Goal: Task Accomplishment & Management: Manage account settings

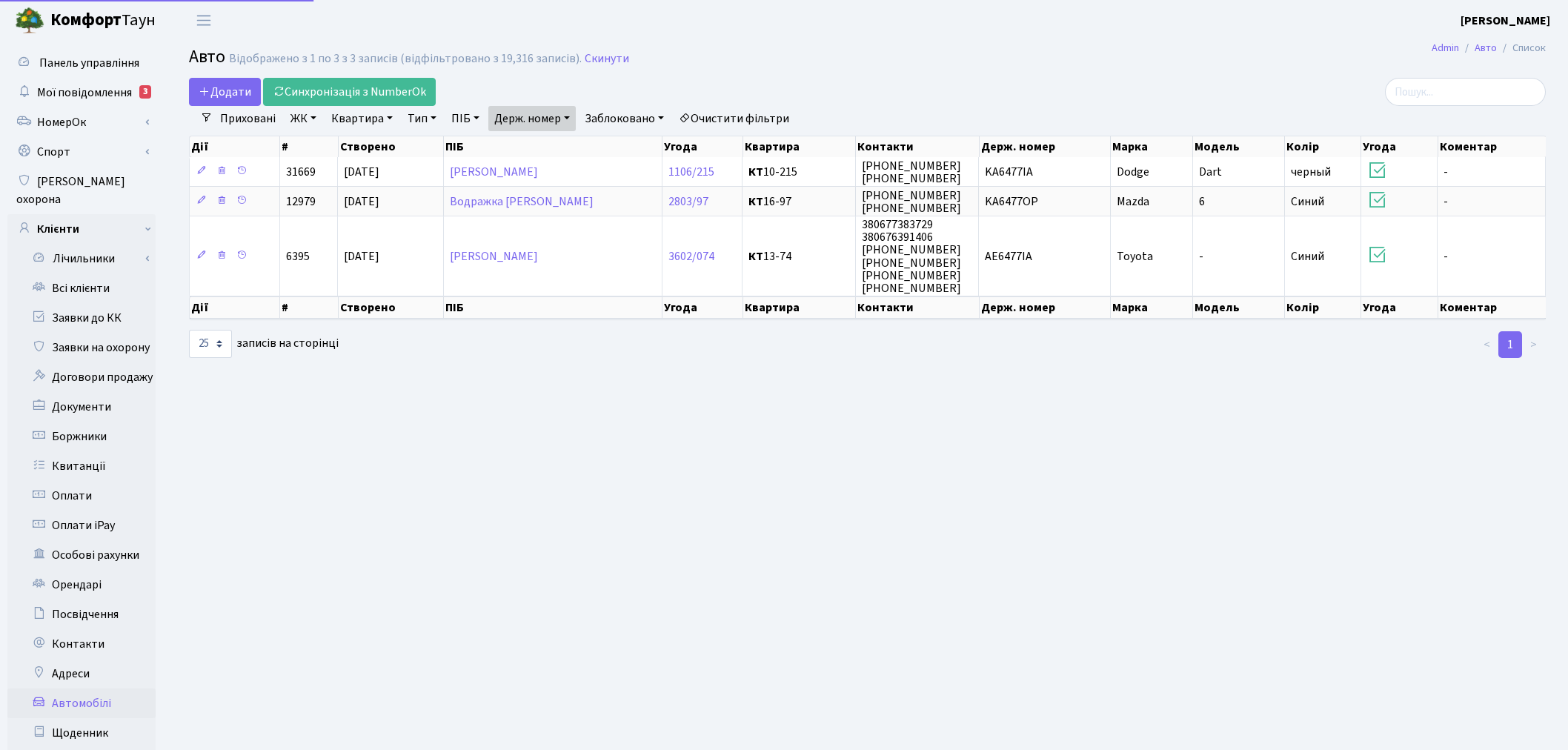
select select "25"
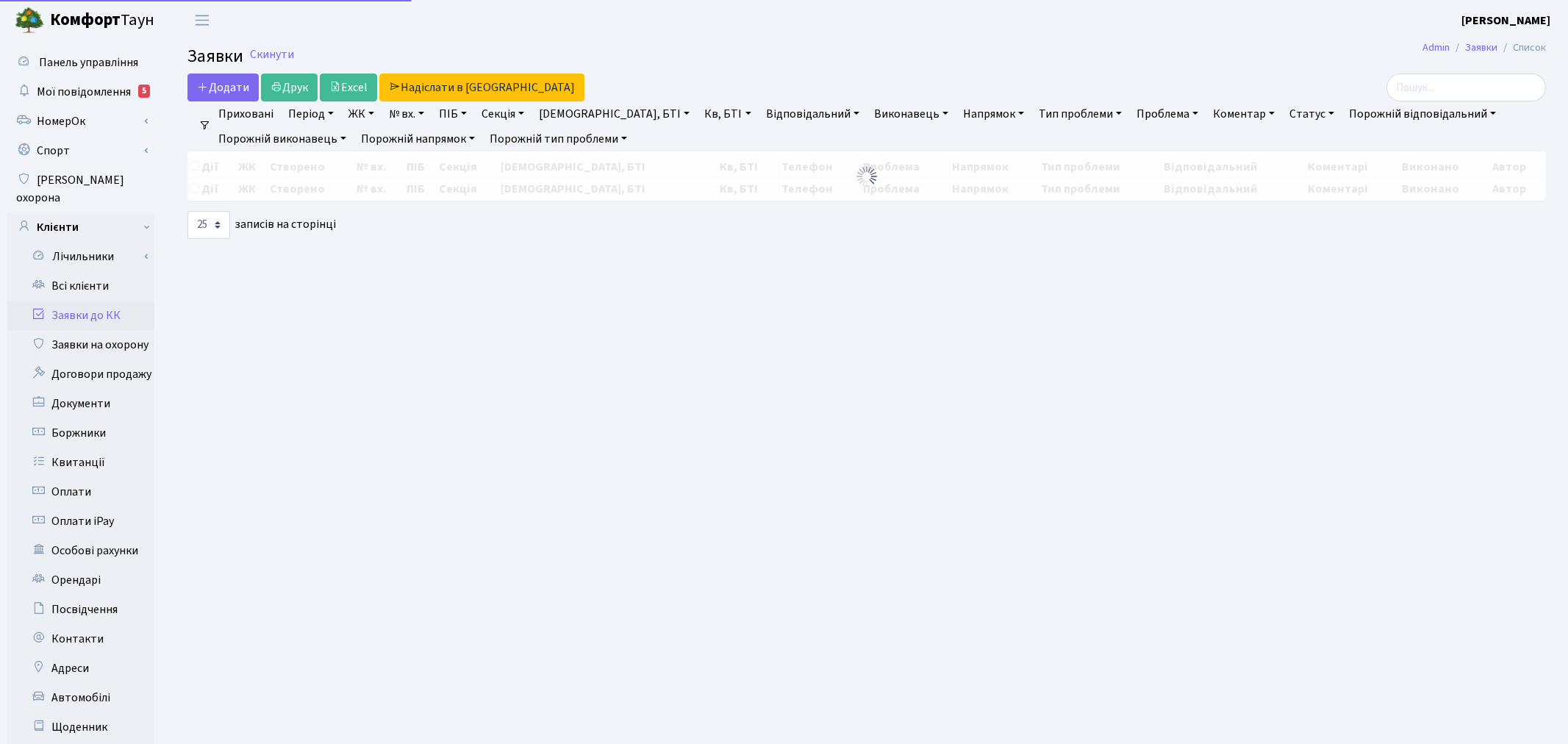
select select "25"
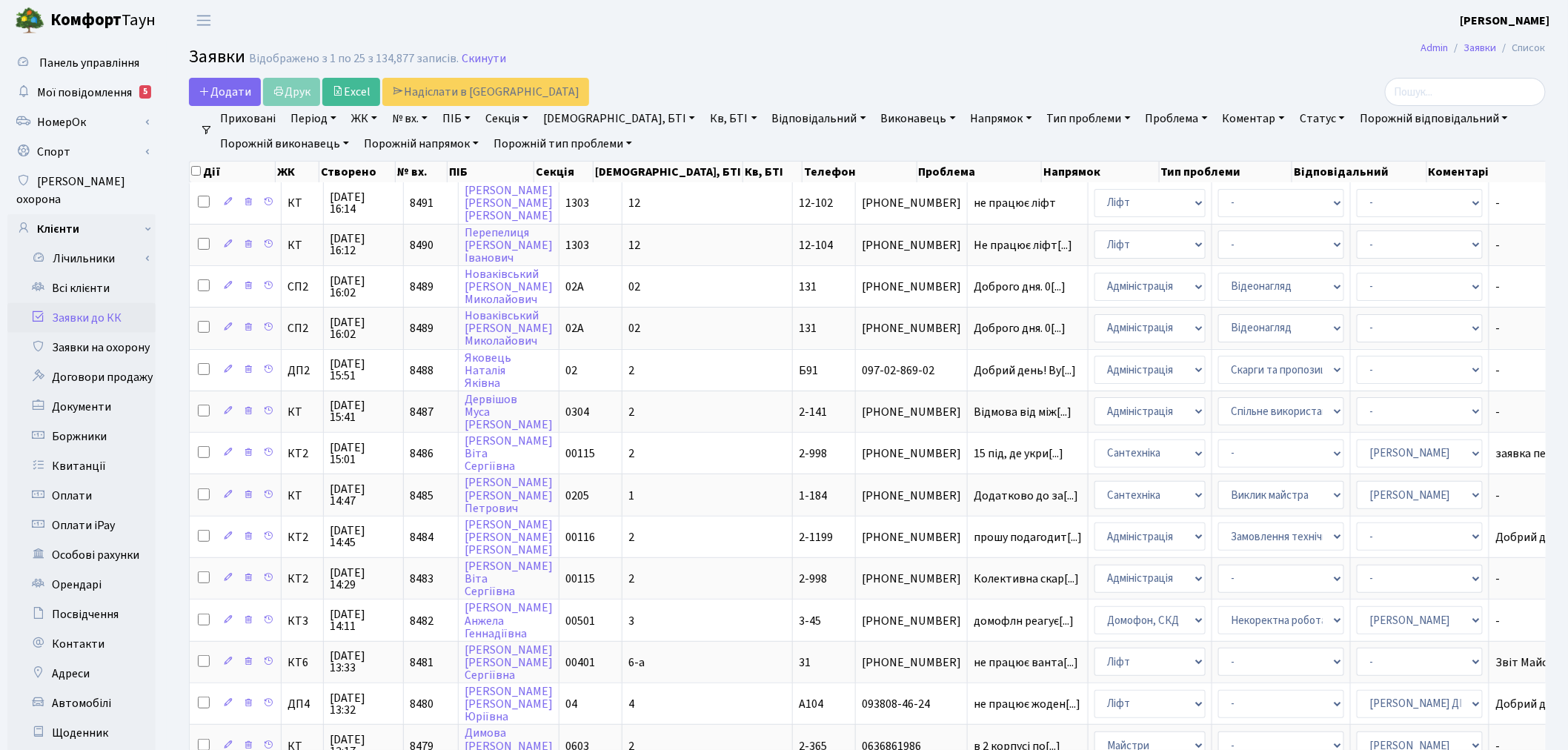
click at [1041, 113] on link "Тип проблеми" at bounding box center [1089, 119] width 96 height 25
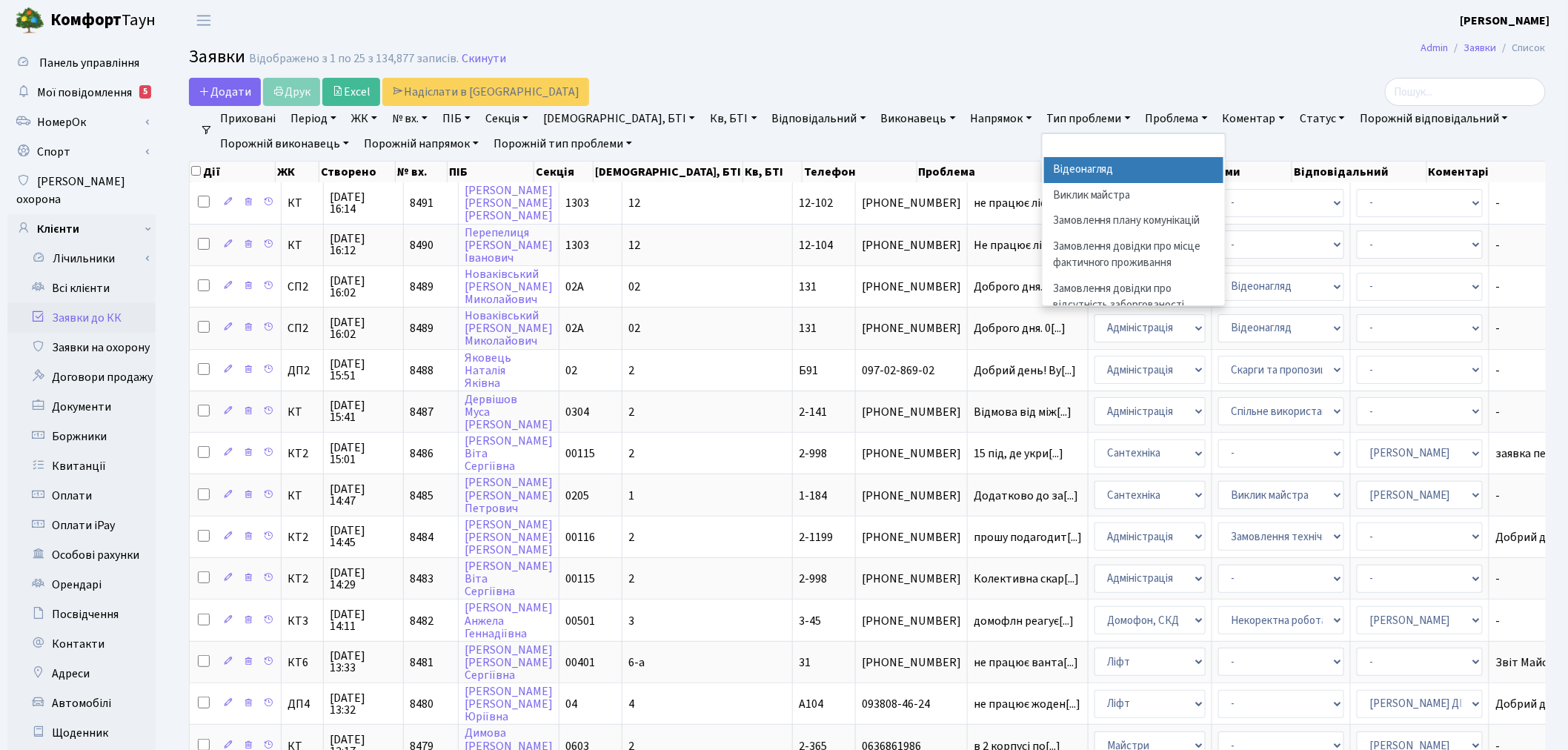
click at [1044, 174] on li "Відеонагляд" at bounding box center [1134, 170] width 179 height 26
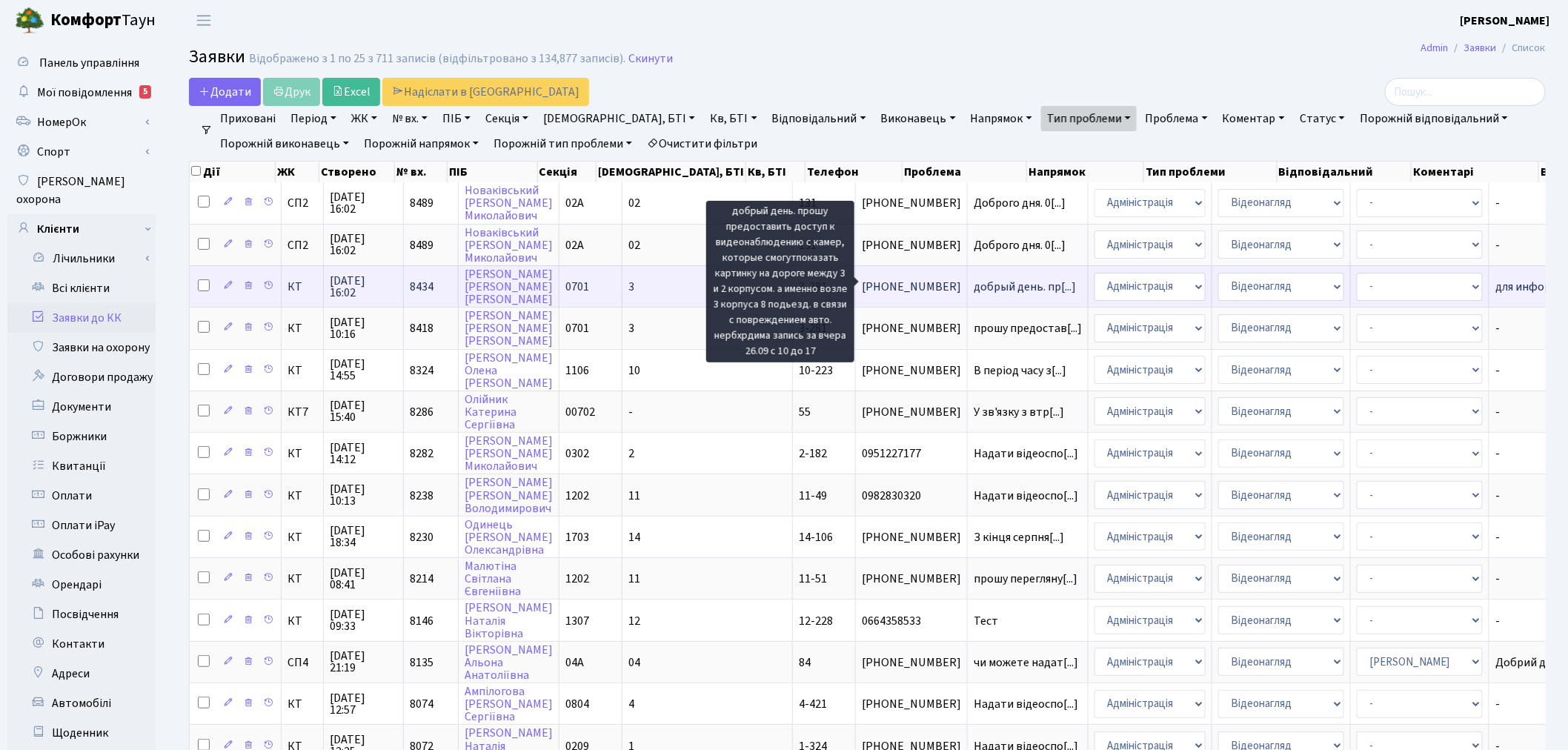
click at [974, 279] on span "добрый день. пр[...]" at bounding box center [1025, 287] width 102 height 16
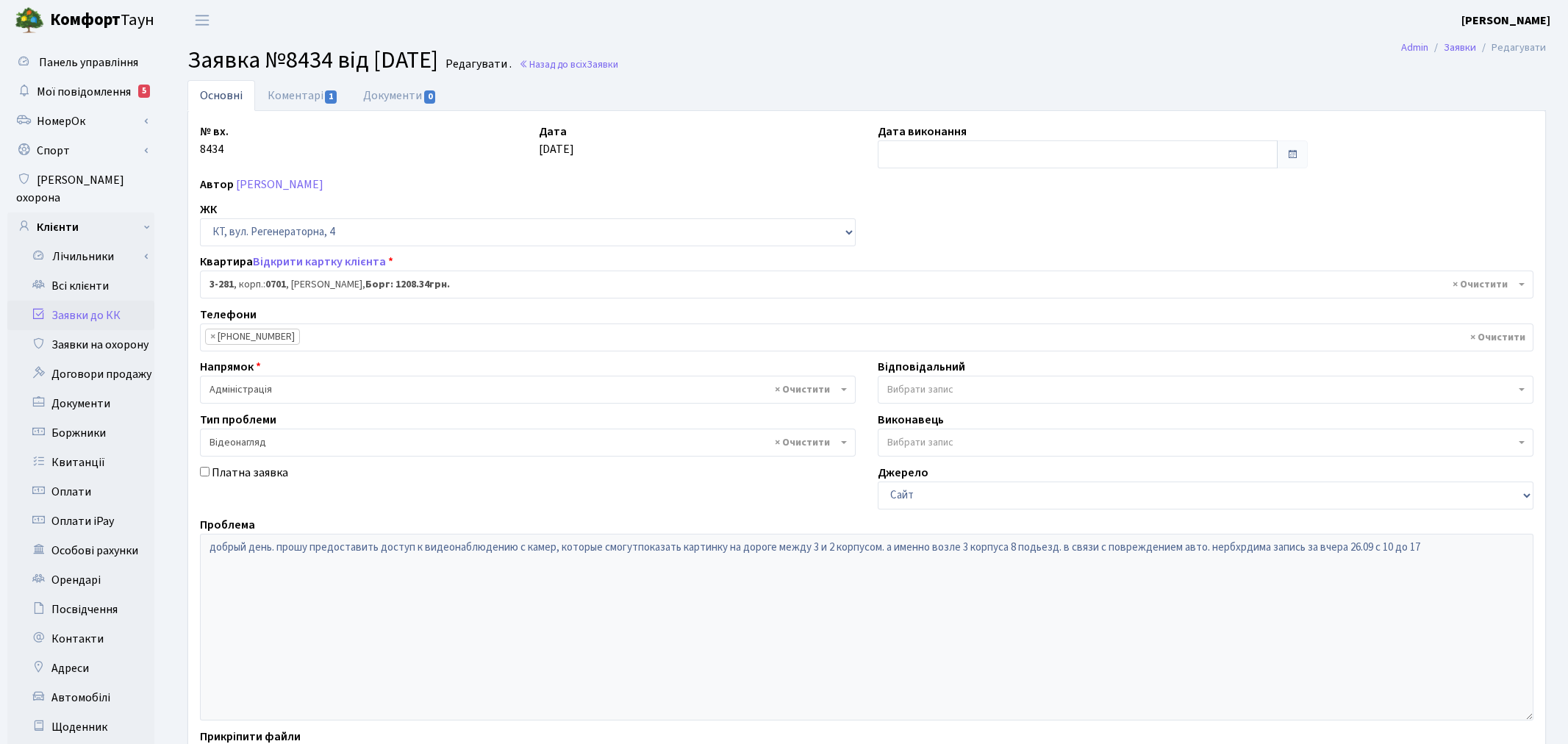
select select "1499"
select select "45"
click at [332, 93] on span "1" at bounding box center [330, 97] width 12 height 13
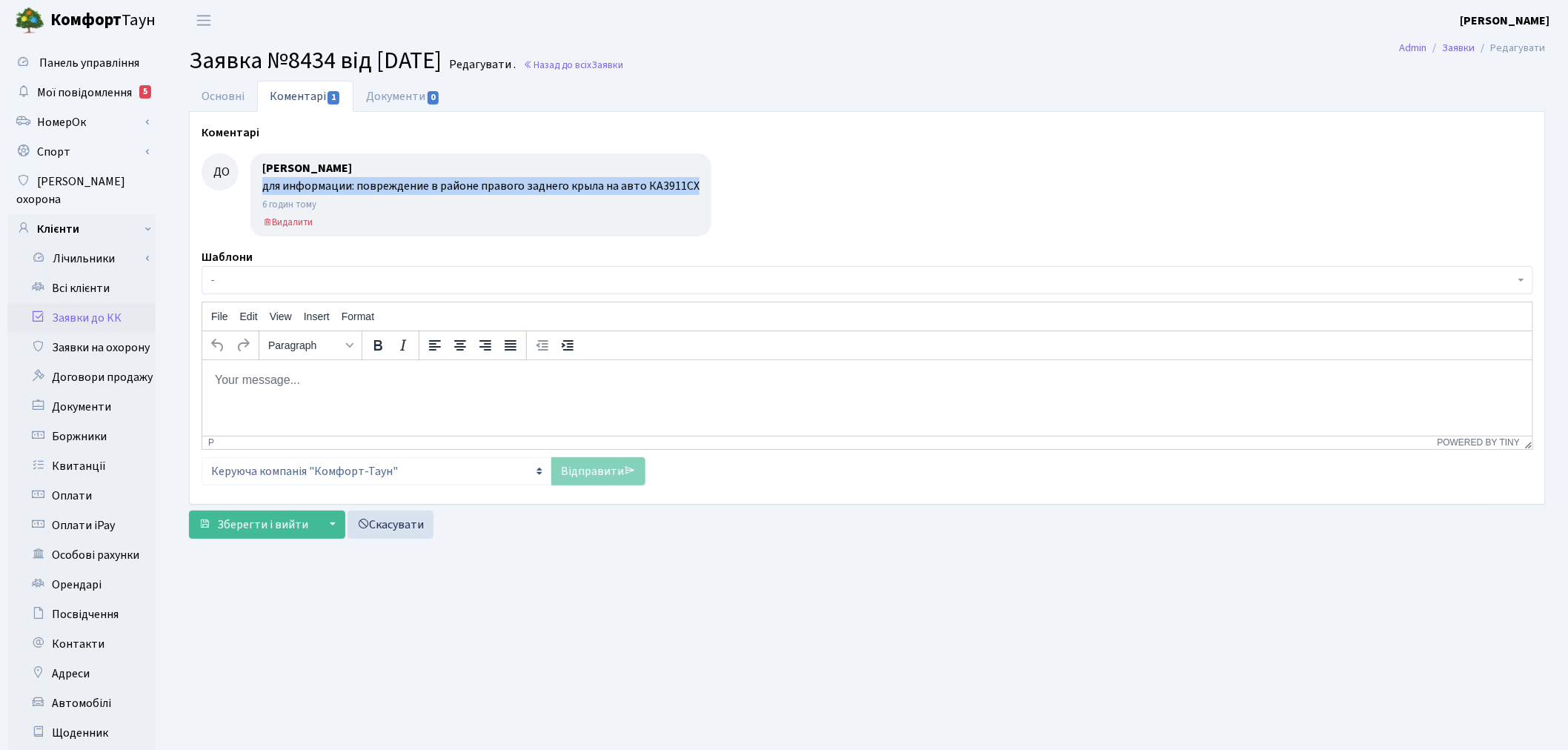
drag, startPoint x: 693, startPoint y: 186, endPoint x: 247, endPoint y: 187, distance: 446.0
click at [247, 187] on div "Доценко Олександр Сергійович для информации: повреждение в районе правого задне…" at bounding box center [475, 195] width 473 height 83
copy div "для информации: повреждение в районе правого заднего крыла на авто КА3911СХ"
click at [210, 87] on link "Основні" at bounding box center [222, 96] width 68 height 30
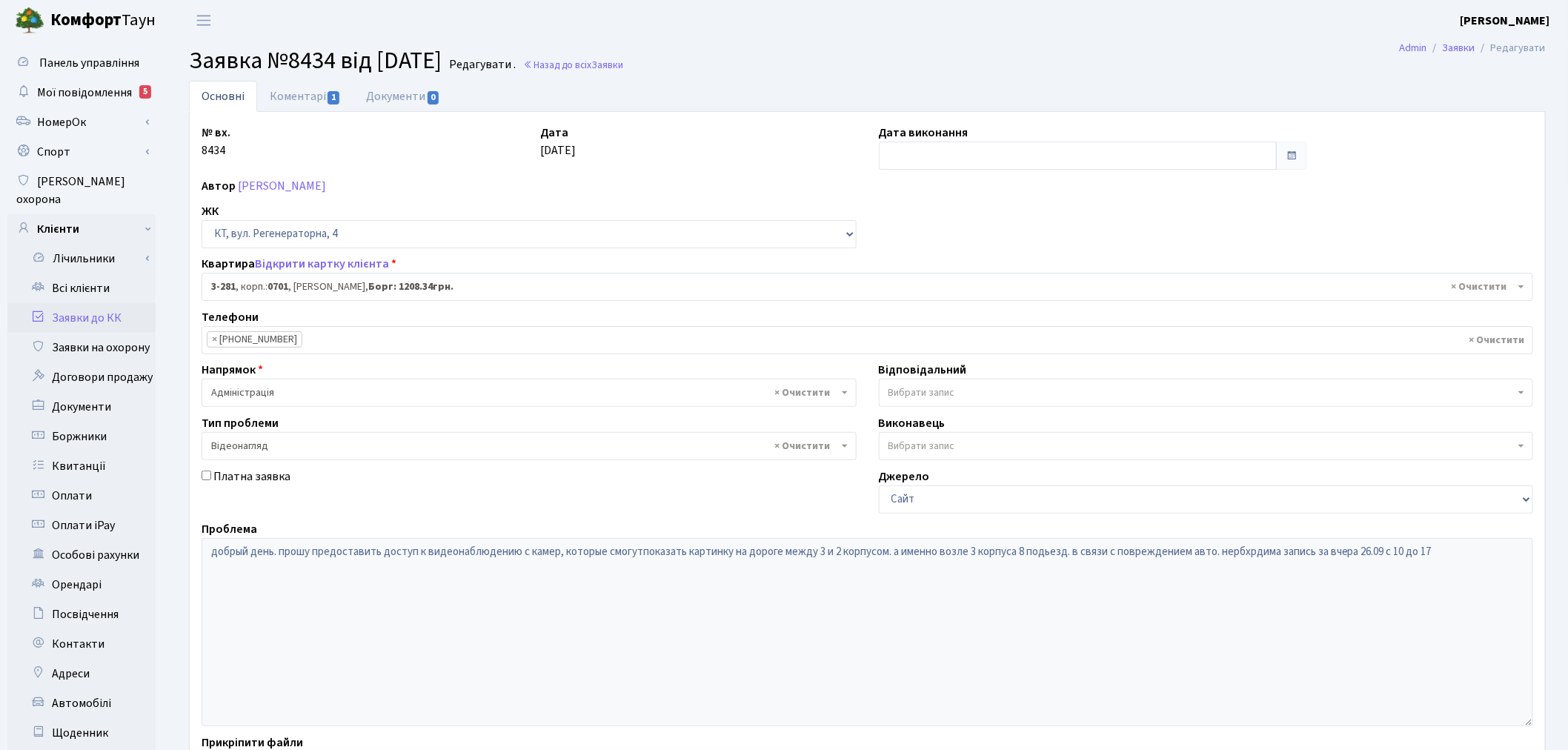
click at [130, 303] on link "Заявки до КК" at bounding box center [82, 318] width 148 height 30
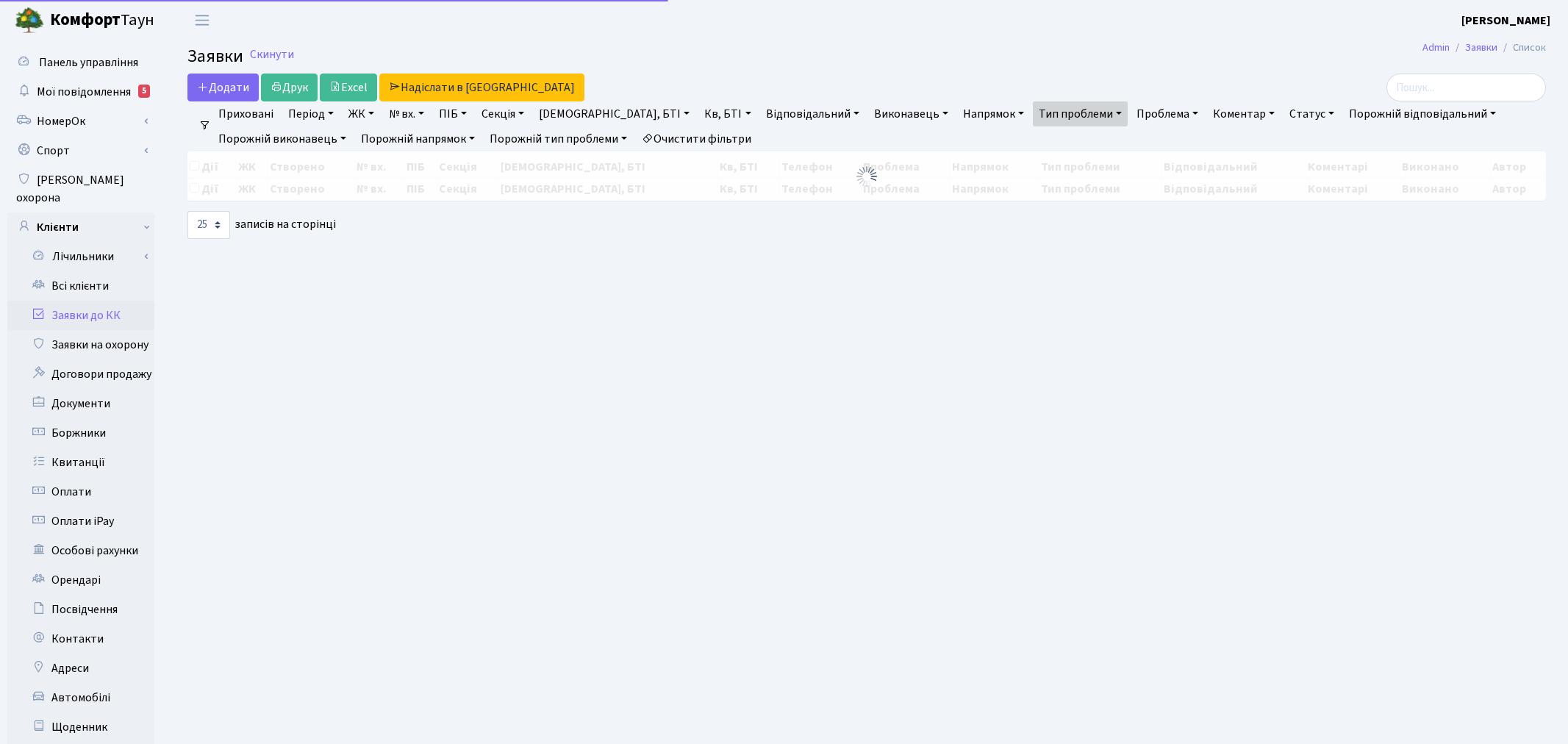
select select "25"
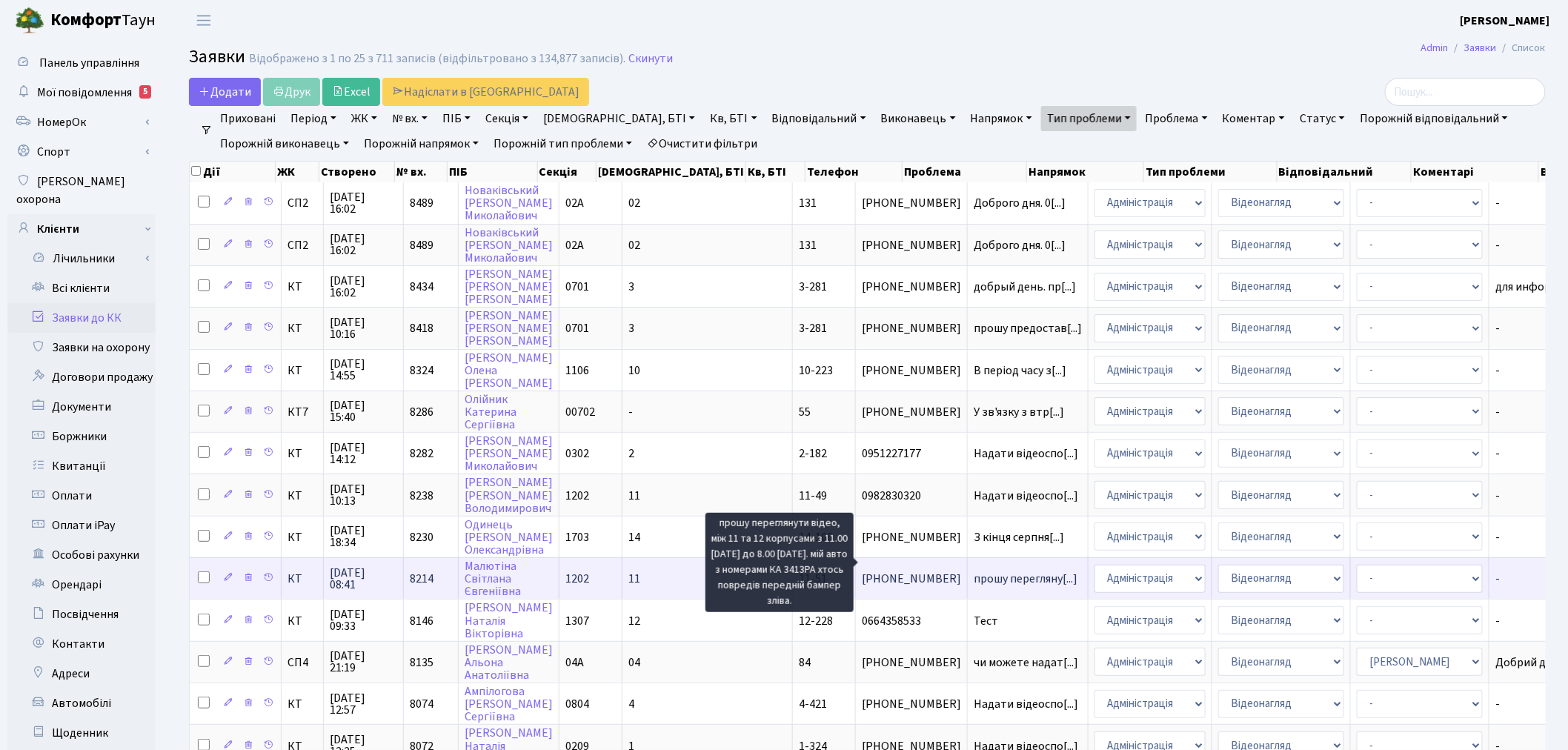
click at [974, 571] on span "прошу перегляну[...]" at bounding box center [1026, 578] width 104 height 16
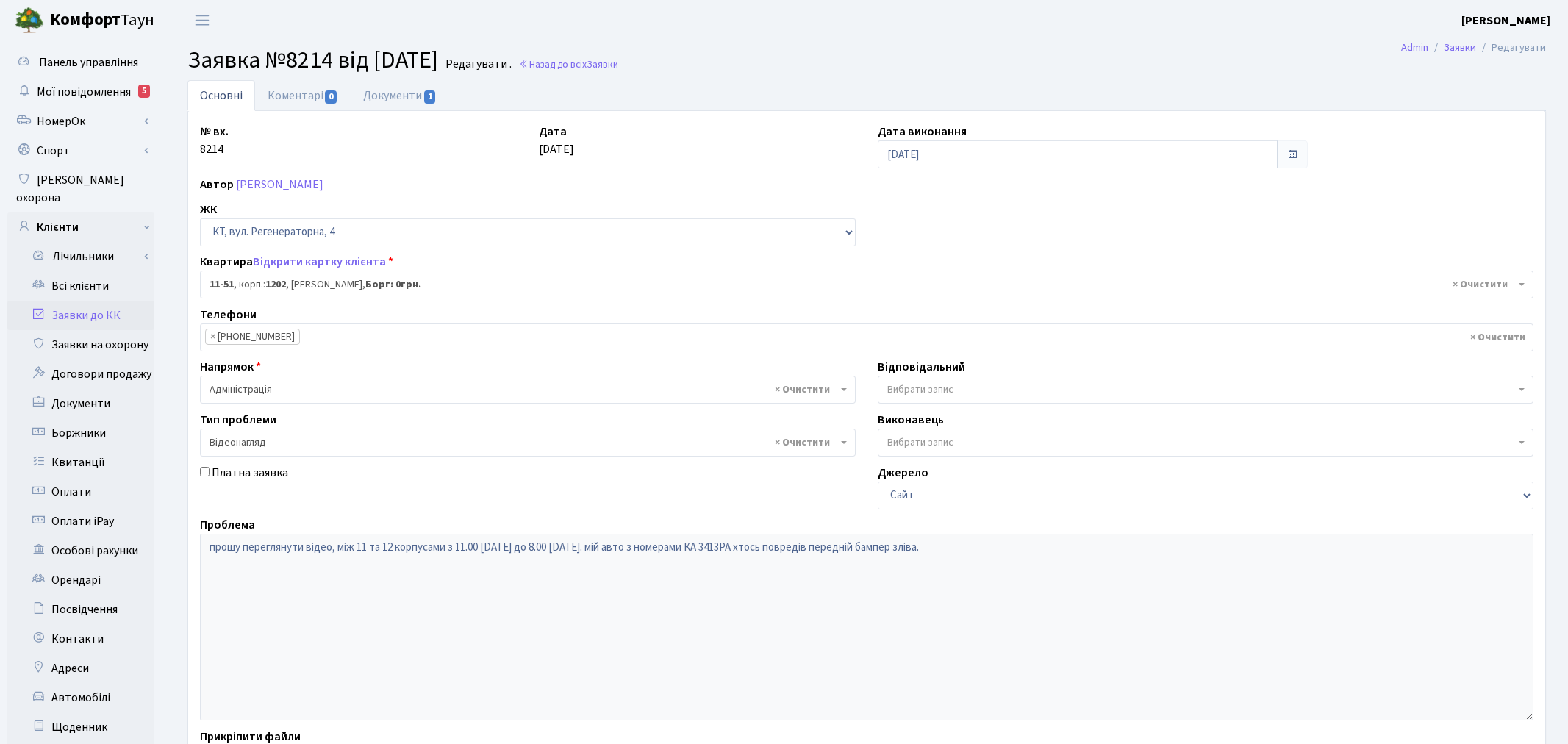
select select "7078"
select select "45"
click at [103, 301] on link "Заявки до КК" at bounding box center [81, 316] width 147 height 29
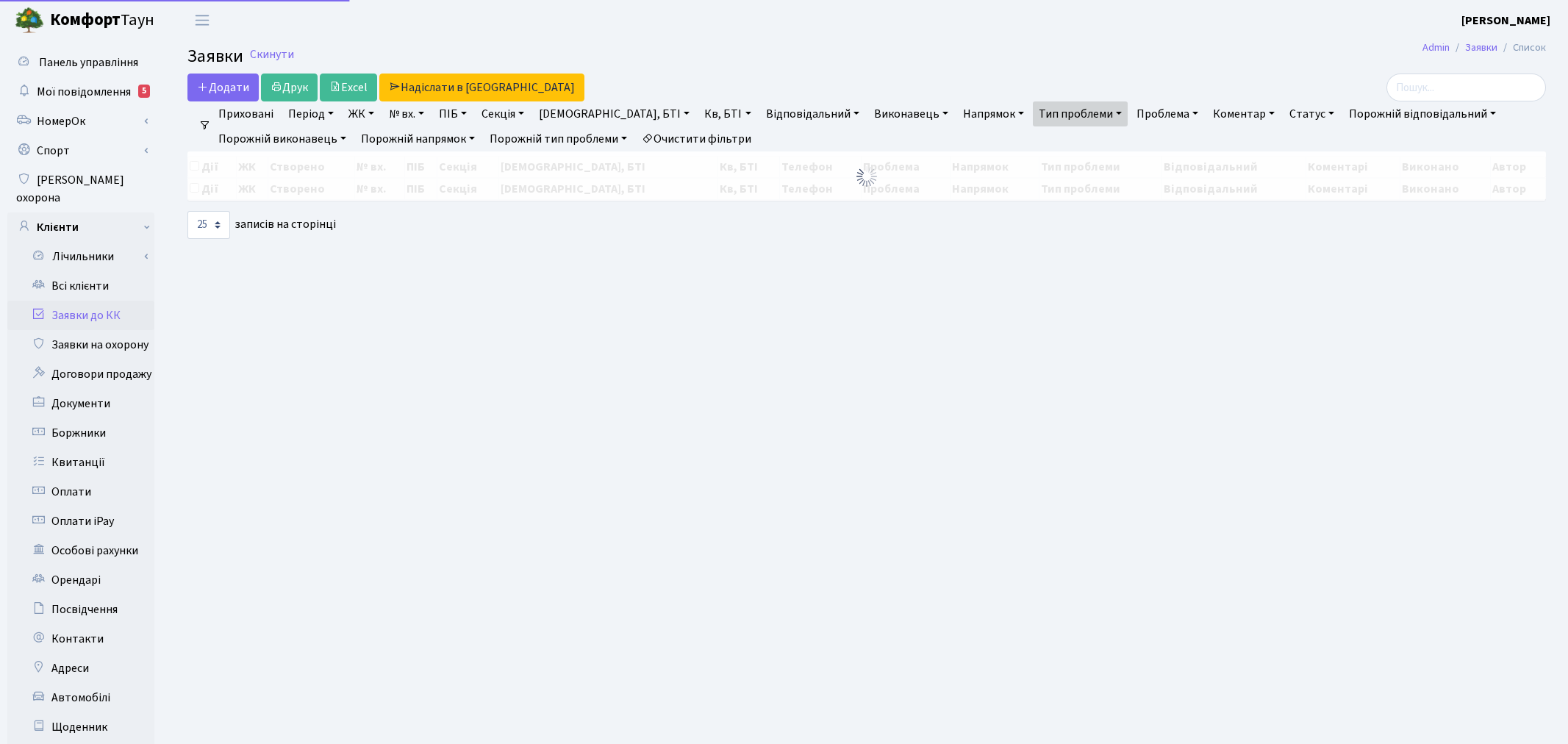
select select "25"
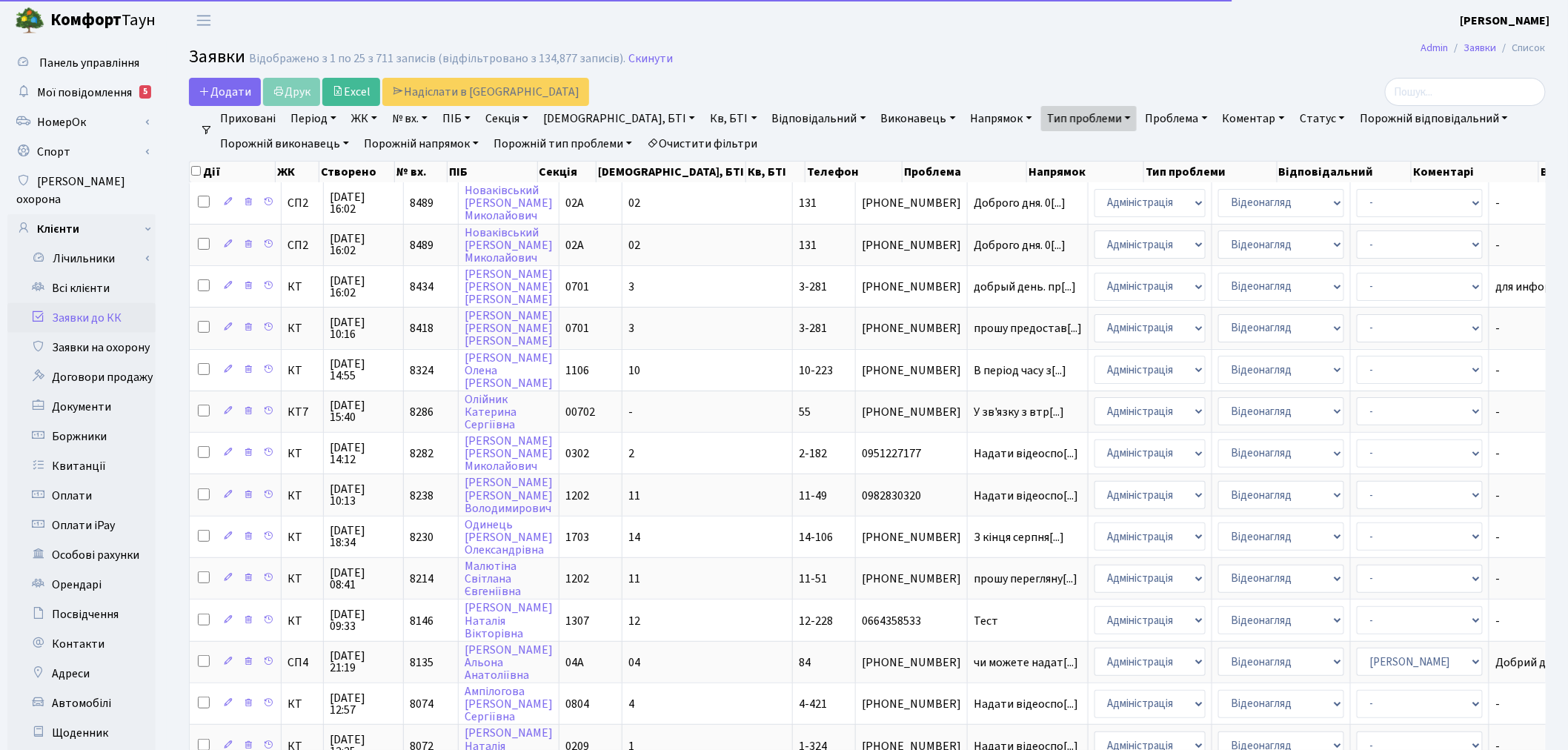
click at [1294, 119] on link "Статус" at bounding box center [1322, 119] width 57 height 25
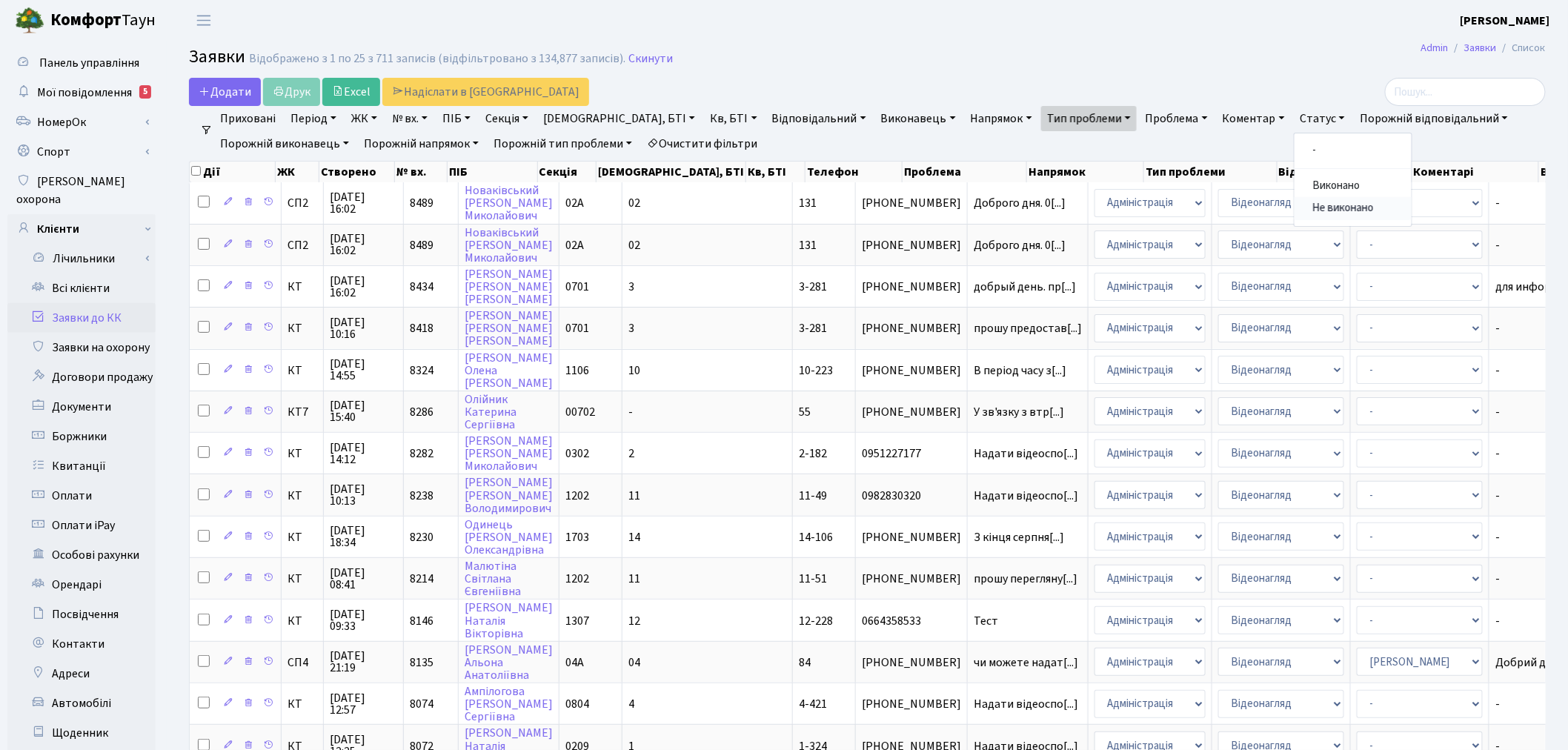
click at [1294, 203] on link "Не виконано" at bounding box center [1353, 208] width 117 height 23
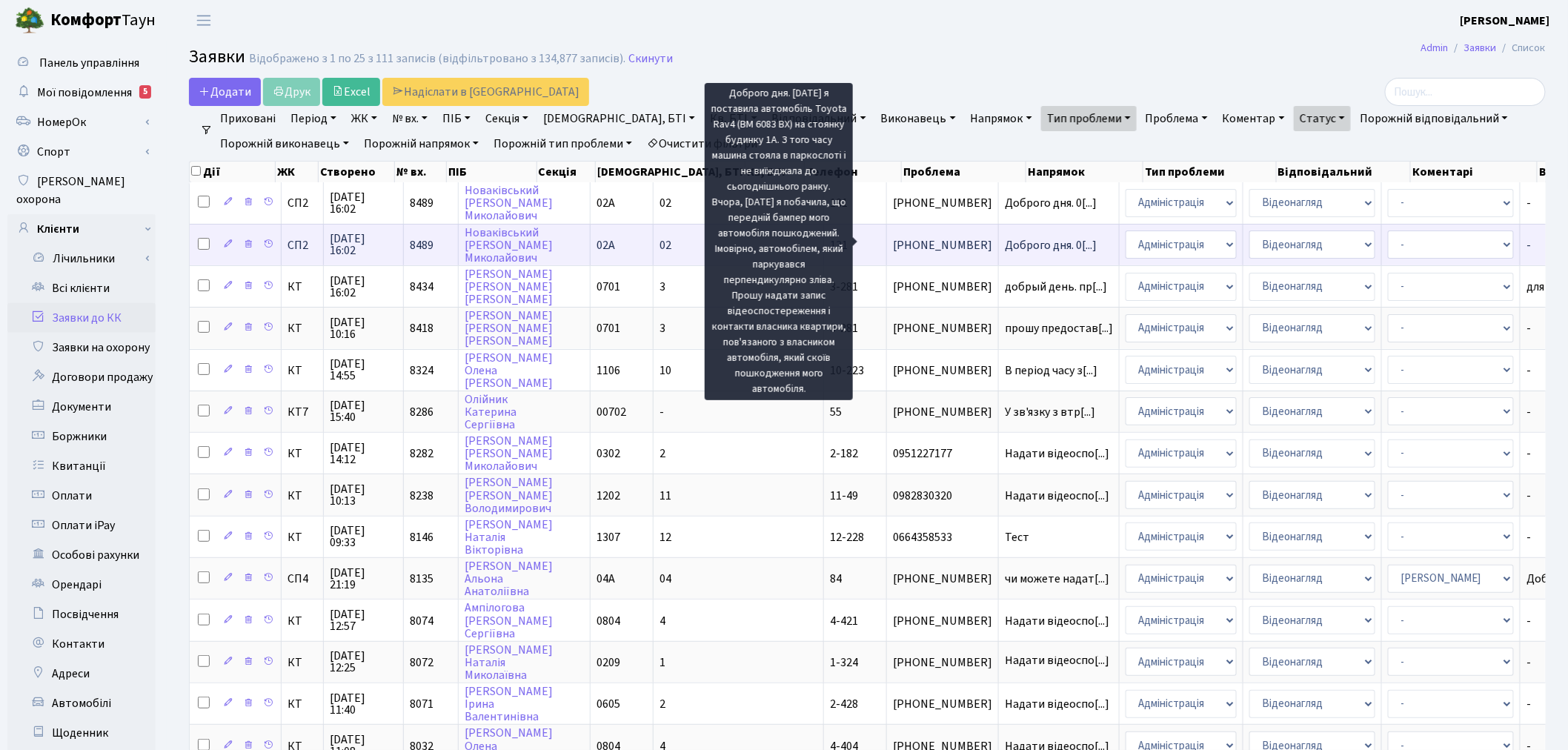
click at [1005, 239] on span "Доброго дня. 0[...]" at bounding box center [1051, 245] width 92 height 16
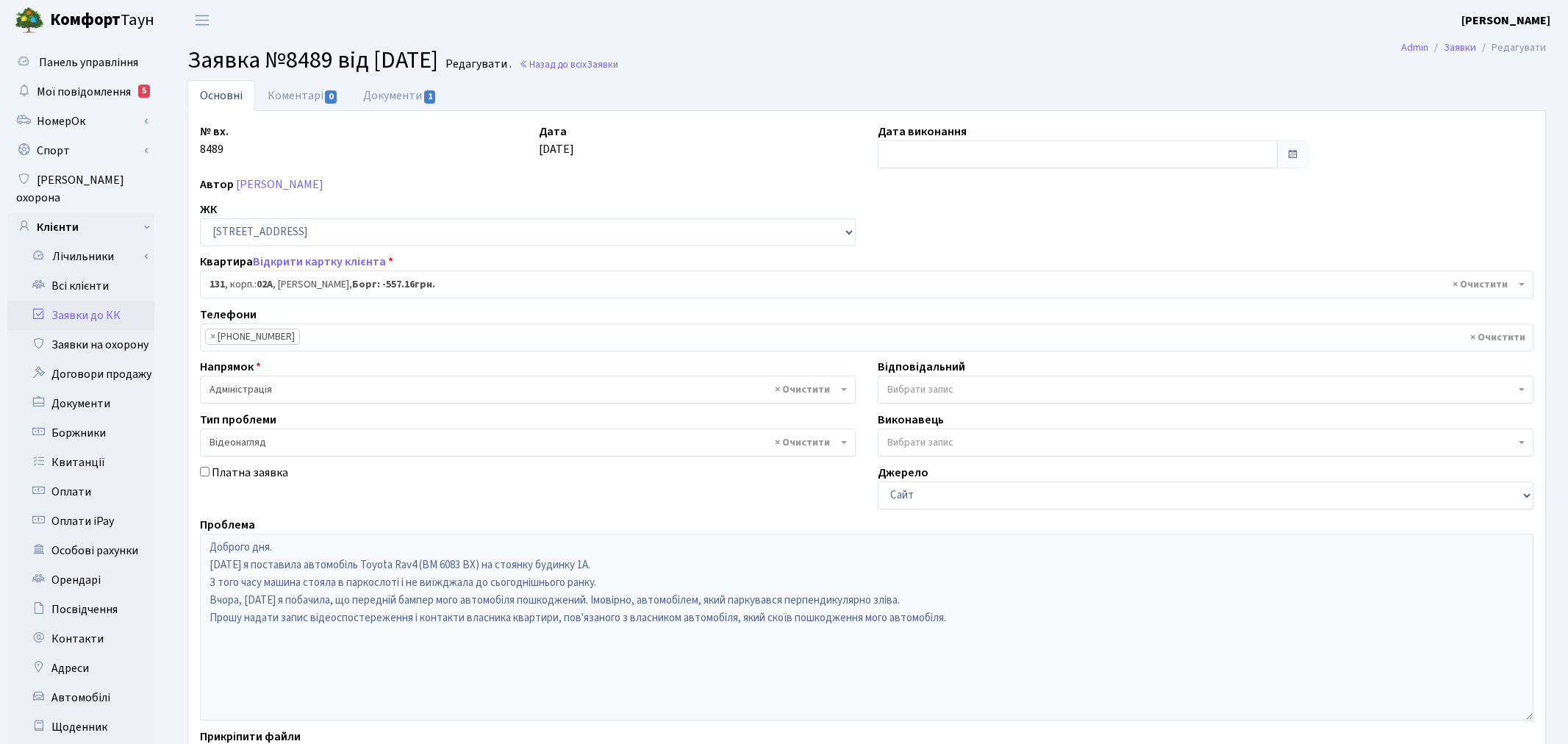
select select "20381"
select select "45"
drag, startPoint x: 997, startPoint y: 386, endPoint x: 994, endPoint y: 398, distance: 12.4
click at [997, 386] on span "Вибрати запис" at bounding box center [1192, 390] width 622 height 15
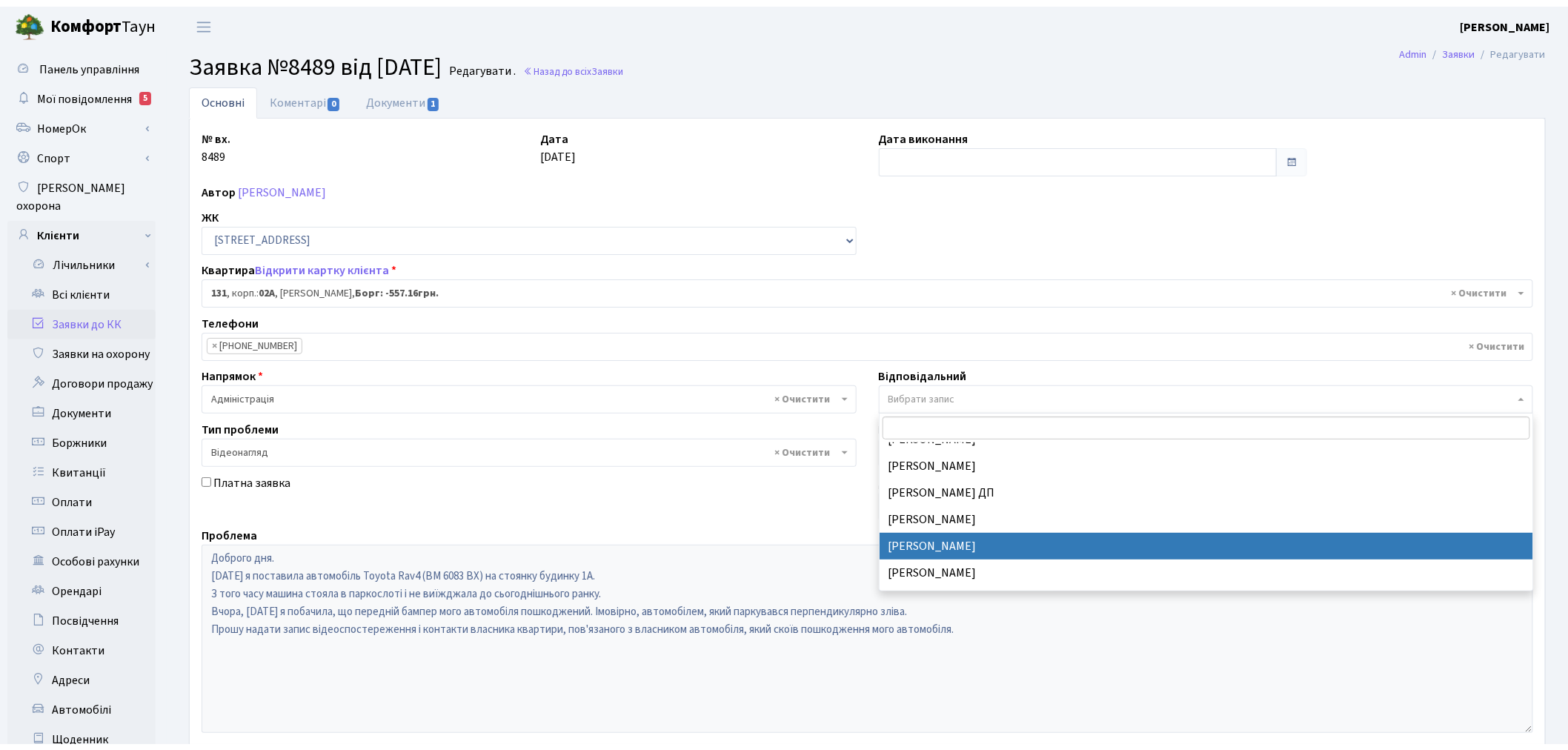
scroll to position [624, 0]
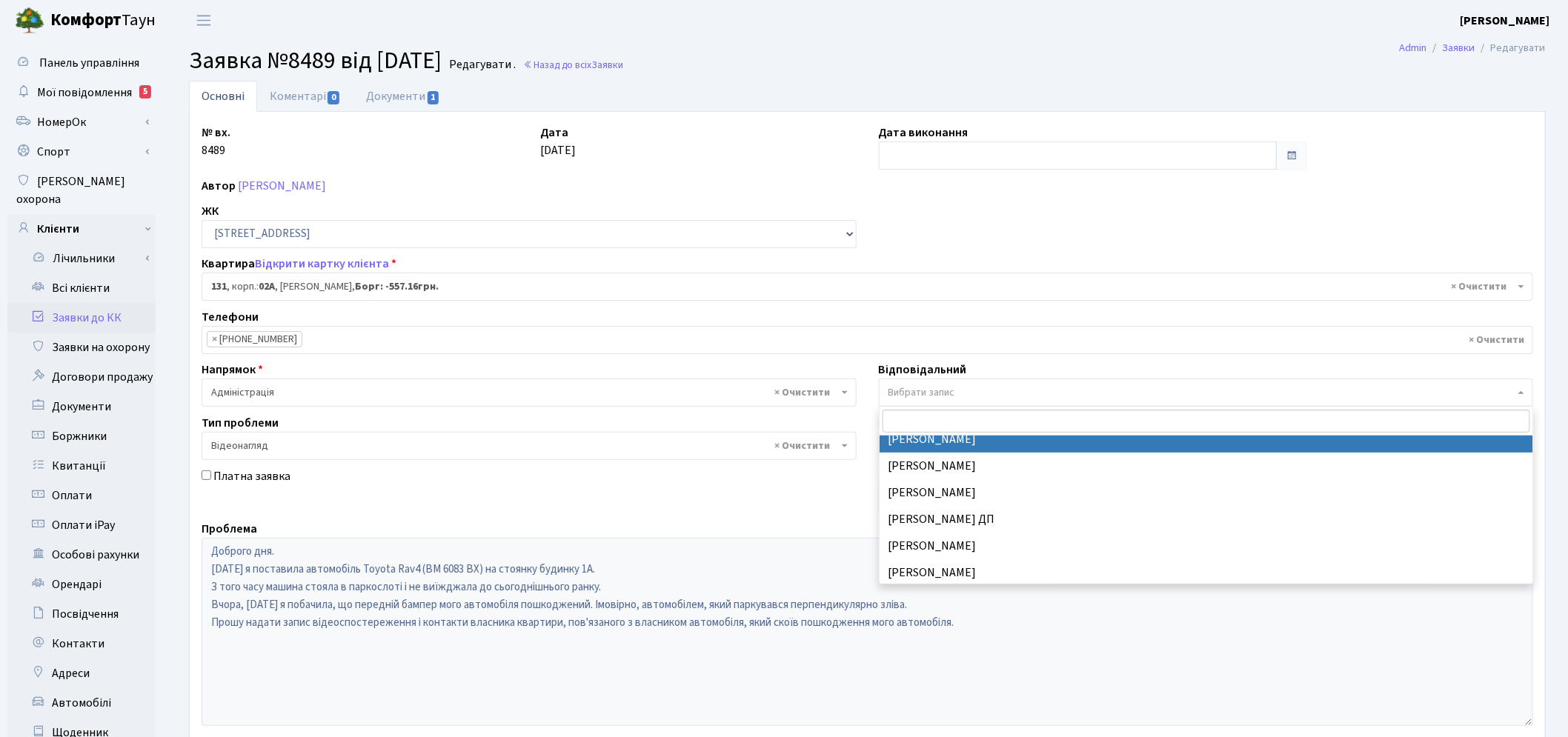
select select "85"
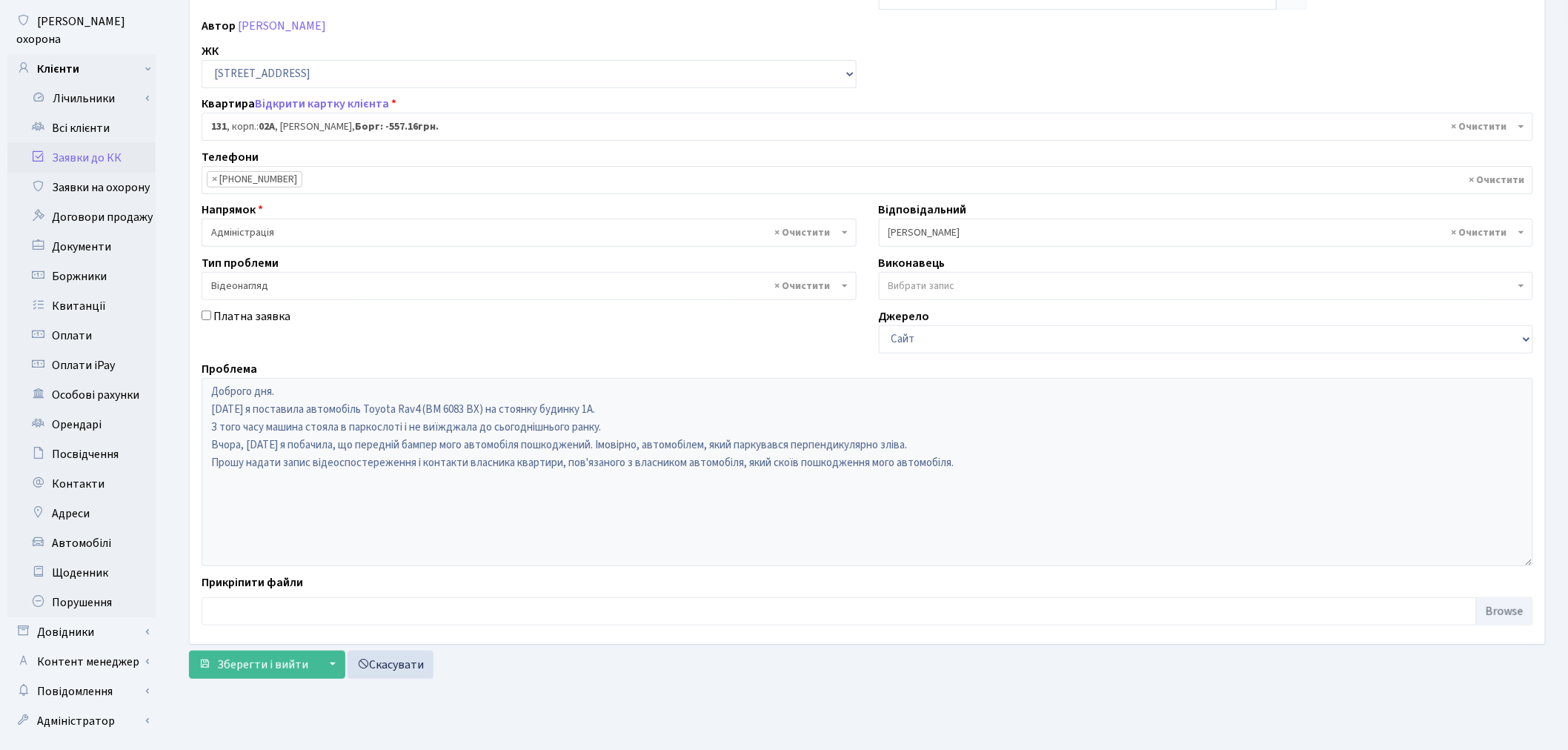
scroll to position [172, 0]
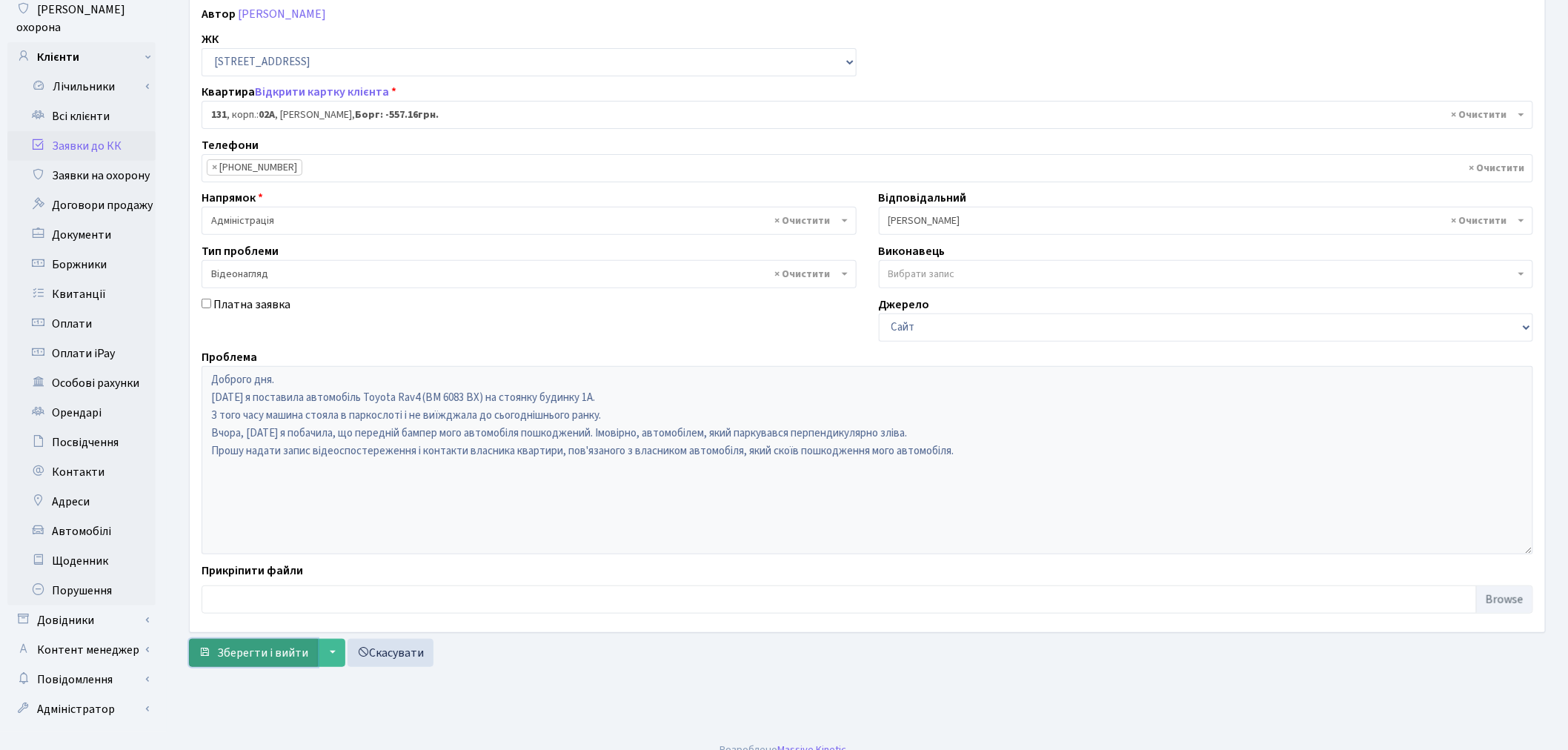
click at [264, 647] on span "Зберегти і вийти" at bounding box center [263, 653] width 91 height 16
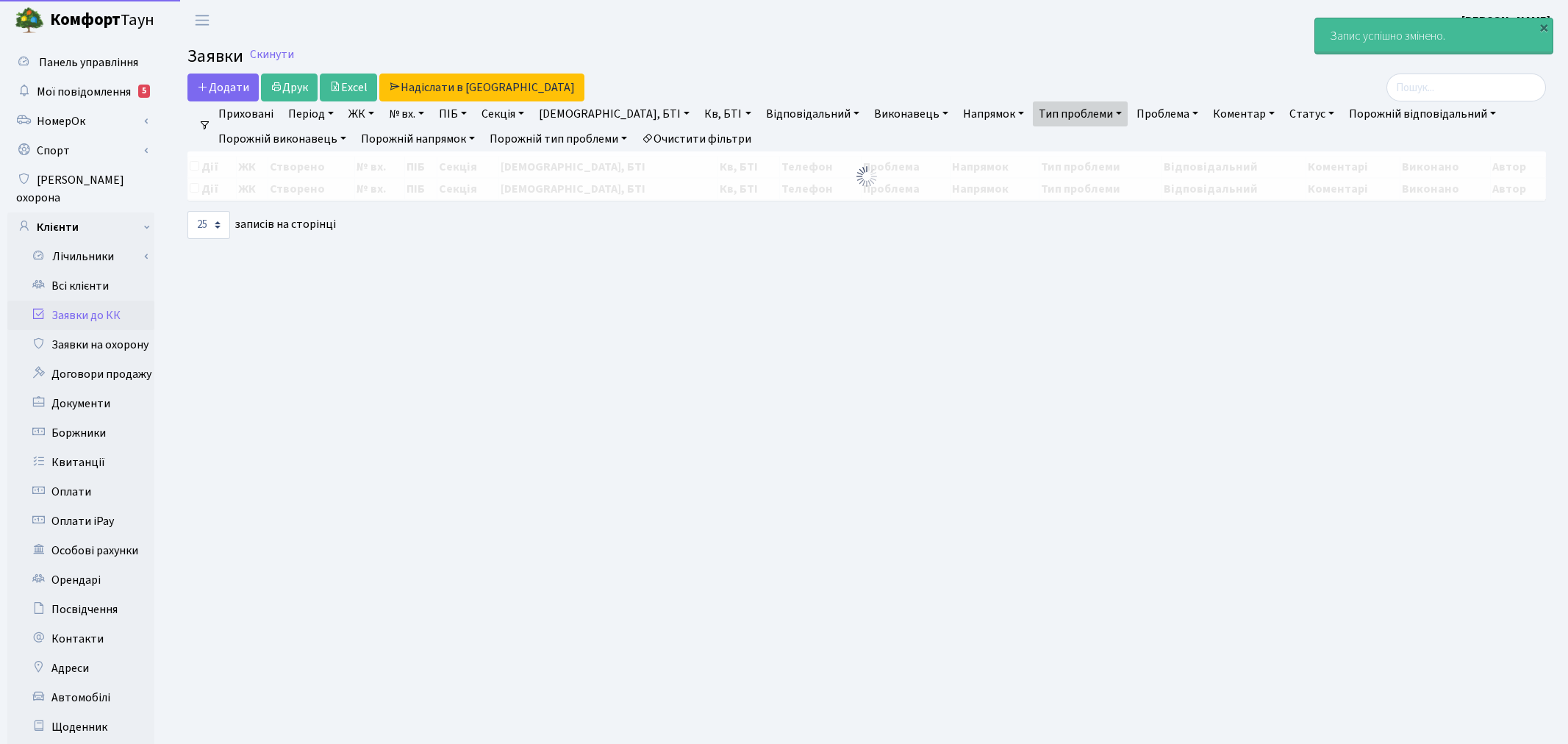
select select "25"
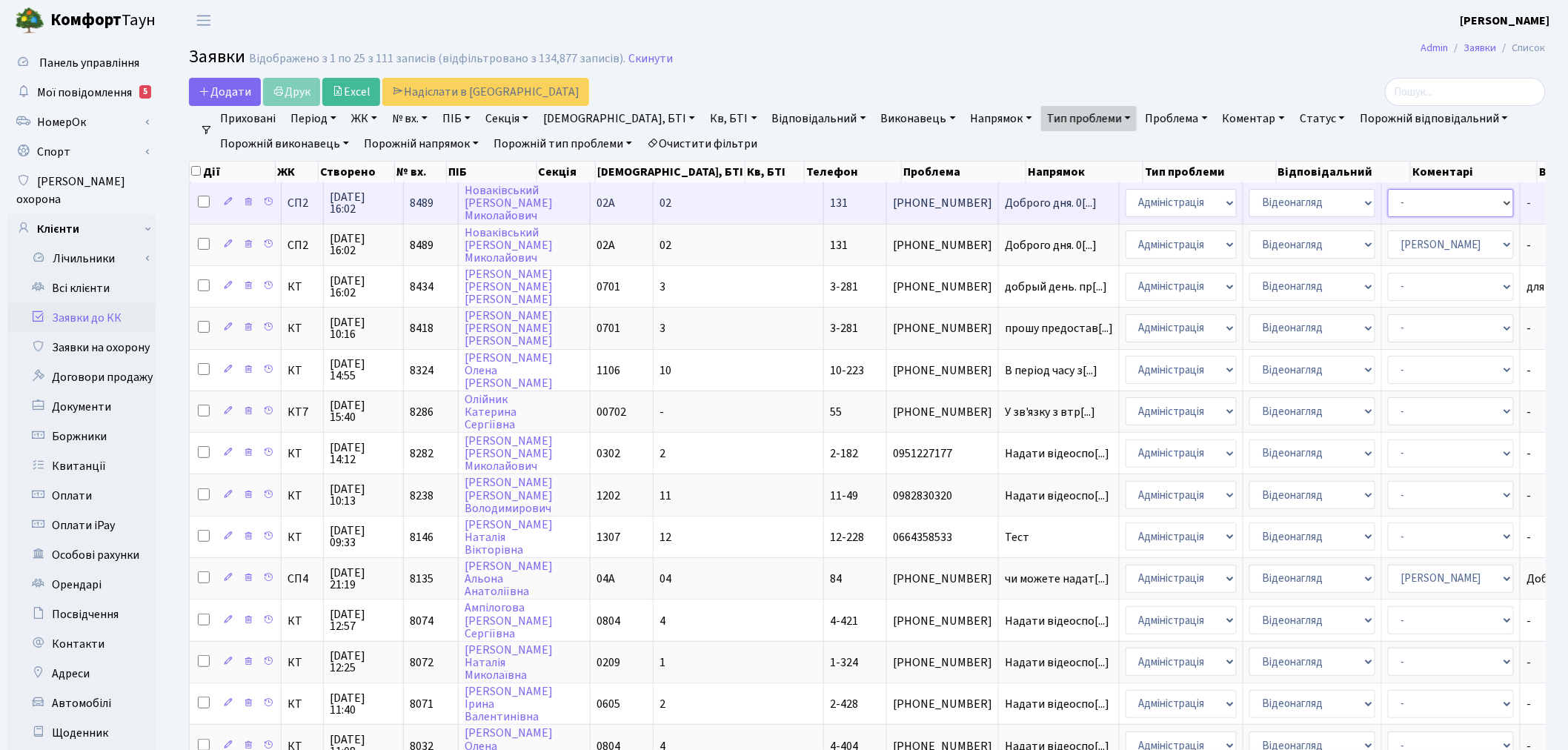
drag, startPoint x: 1328, startPoint y: 201, endPoint x: 1330, endPoint y: 214, distance: 13.2
click at [1388, 201] on select "- Адміністратор ЖК ДП Адміністратор ЖК КТ Адміністратор ЖК СП Вижул В. В. Горді…" at bounding box center [1451, 203] width 126 height 28
select select "85"
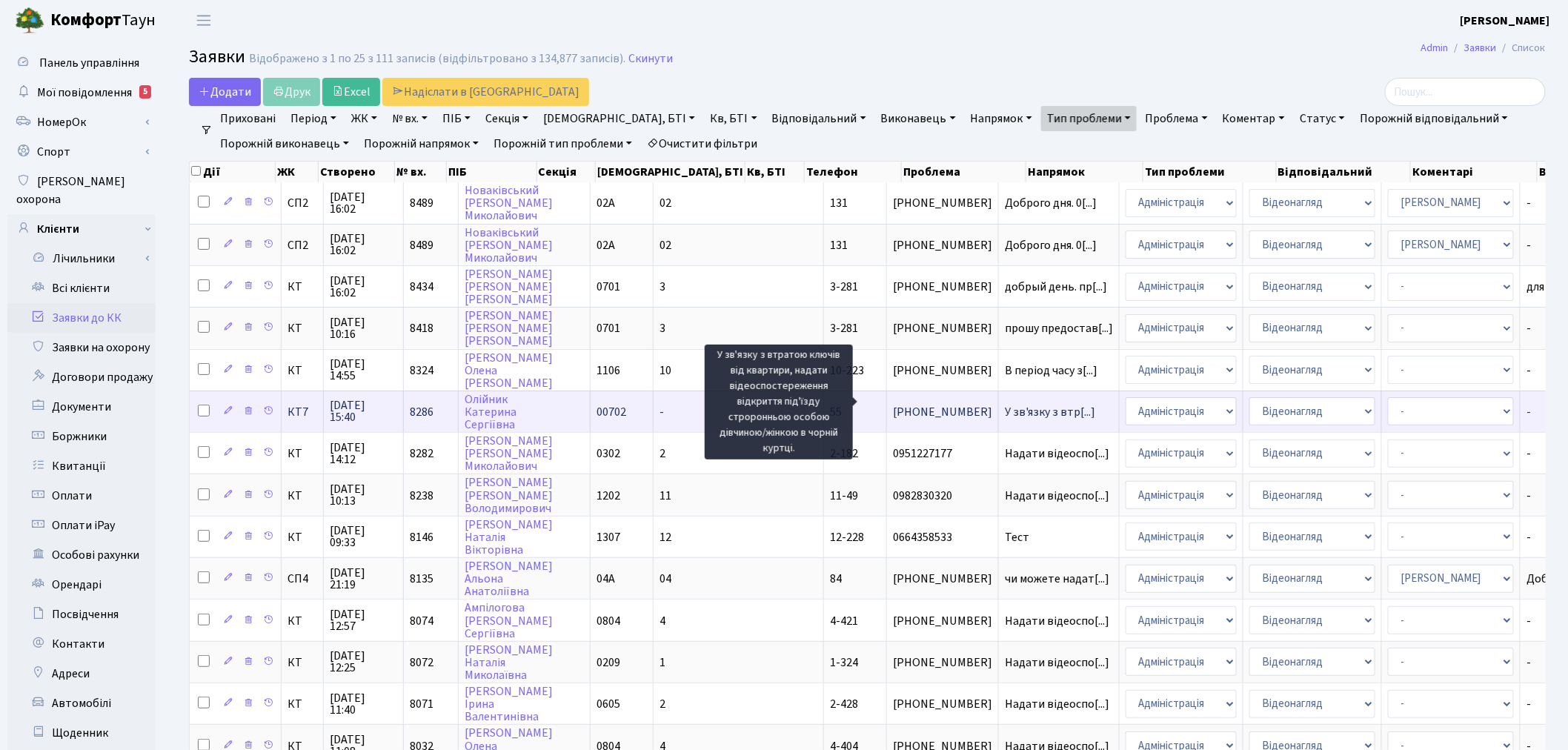
click at [1005, 404] on span "У зв'язку з втр[...]" at bounding box center [1051, 412] width 90 height 16
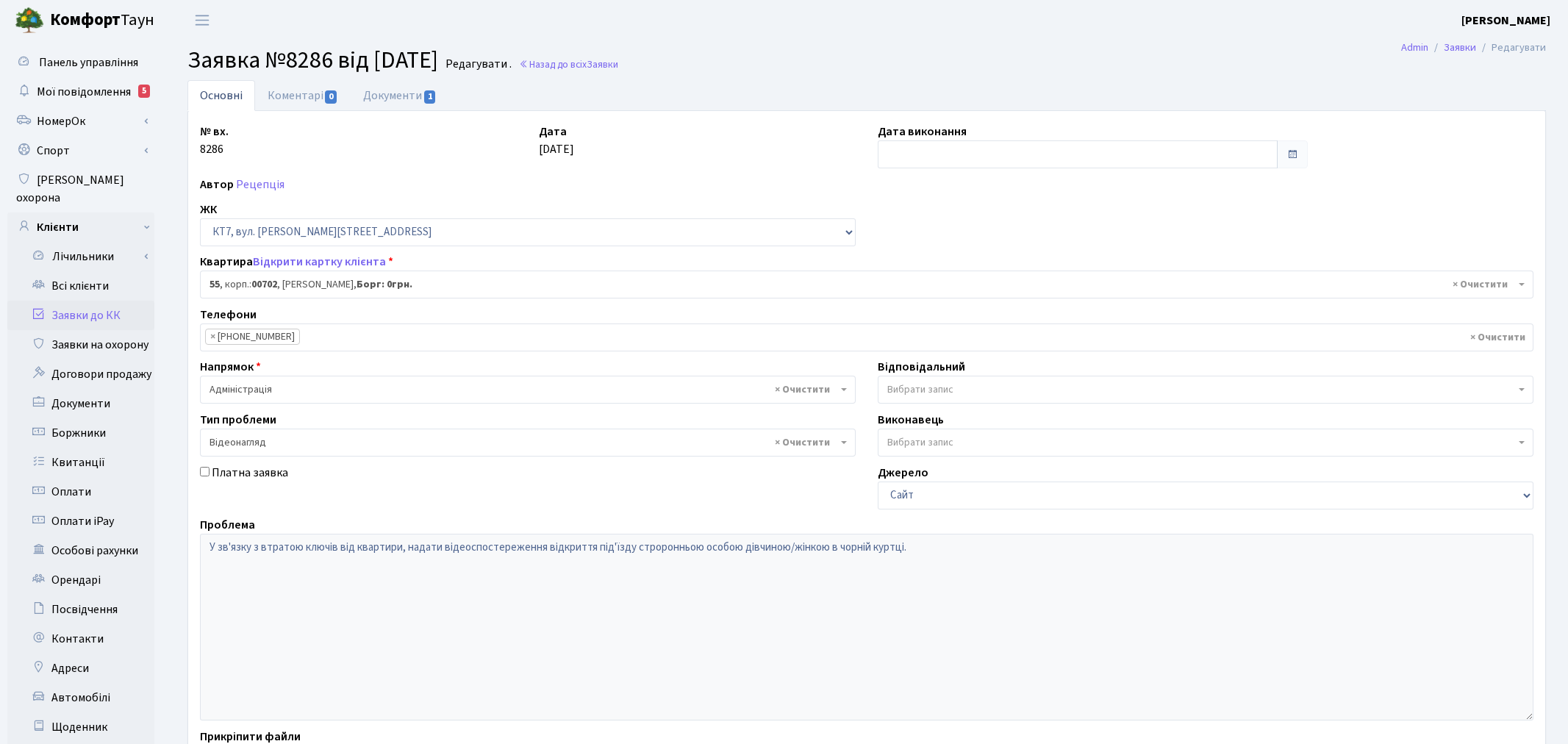
select select "18421"
select select "45"
click at [1098, 151] on input "text" at bounding box center [1070, 155] width 396 height 28
click at [887, 339] on td "29" at bounding box center [887, 340] width 22 height 22
type input "[DATE]"
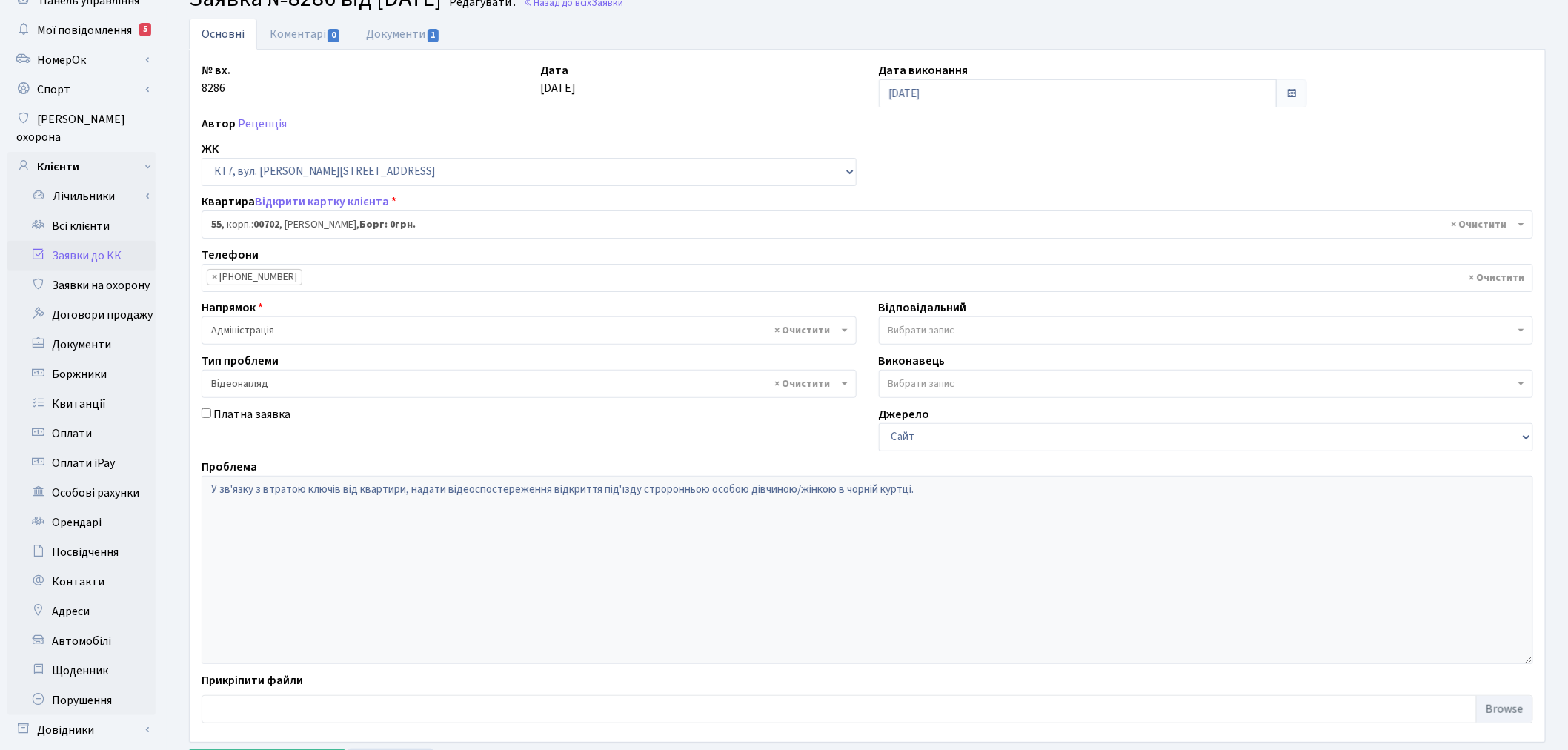
scroll to position [172, 0]
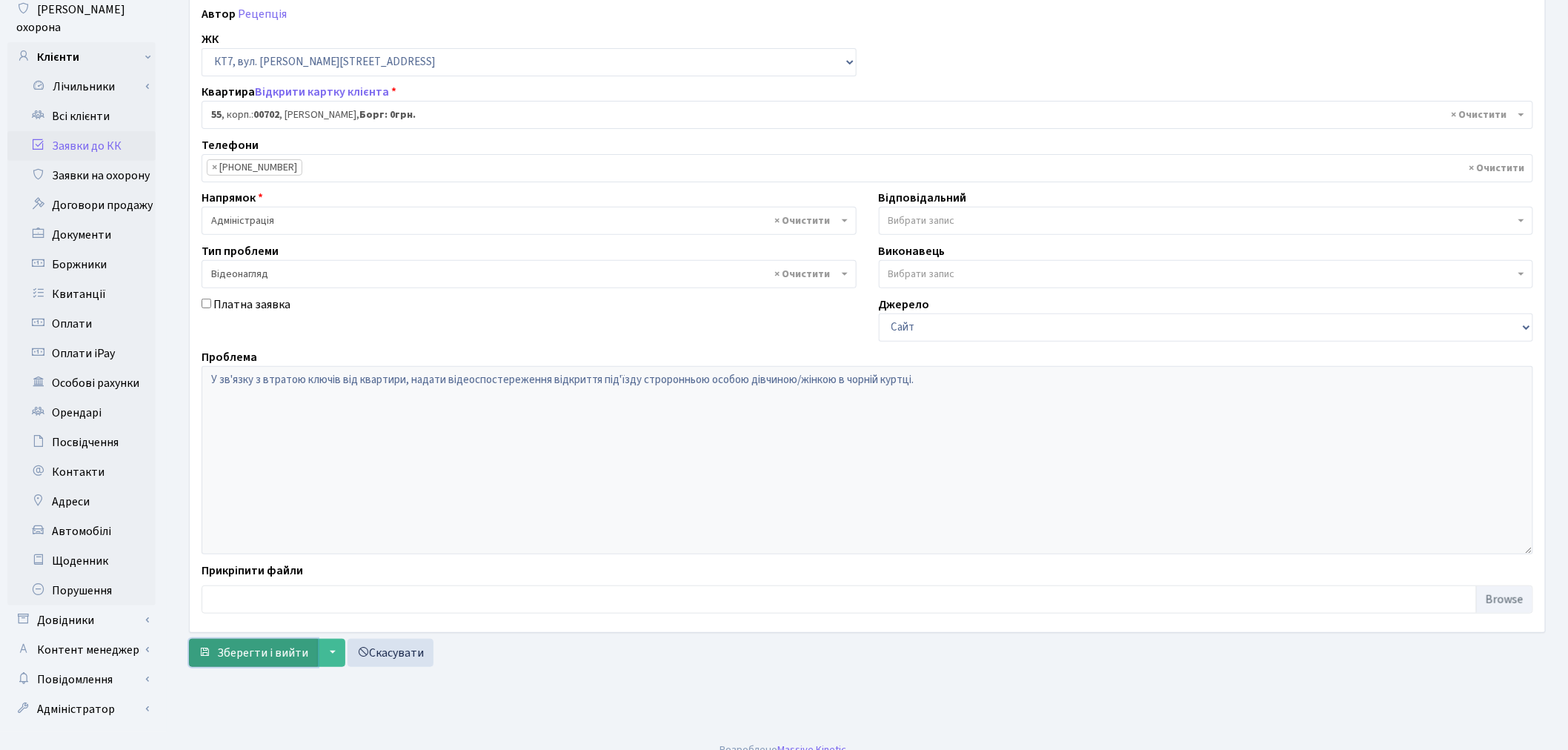
click at [252, 651] on span "Зберегти і вийти" at bounding box center [263, 653] width 91 height 16
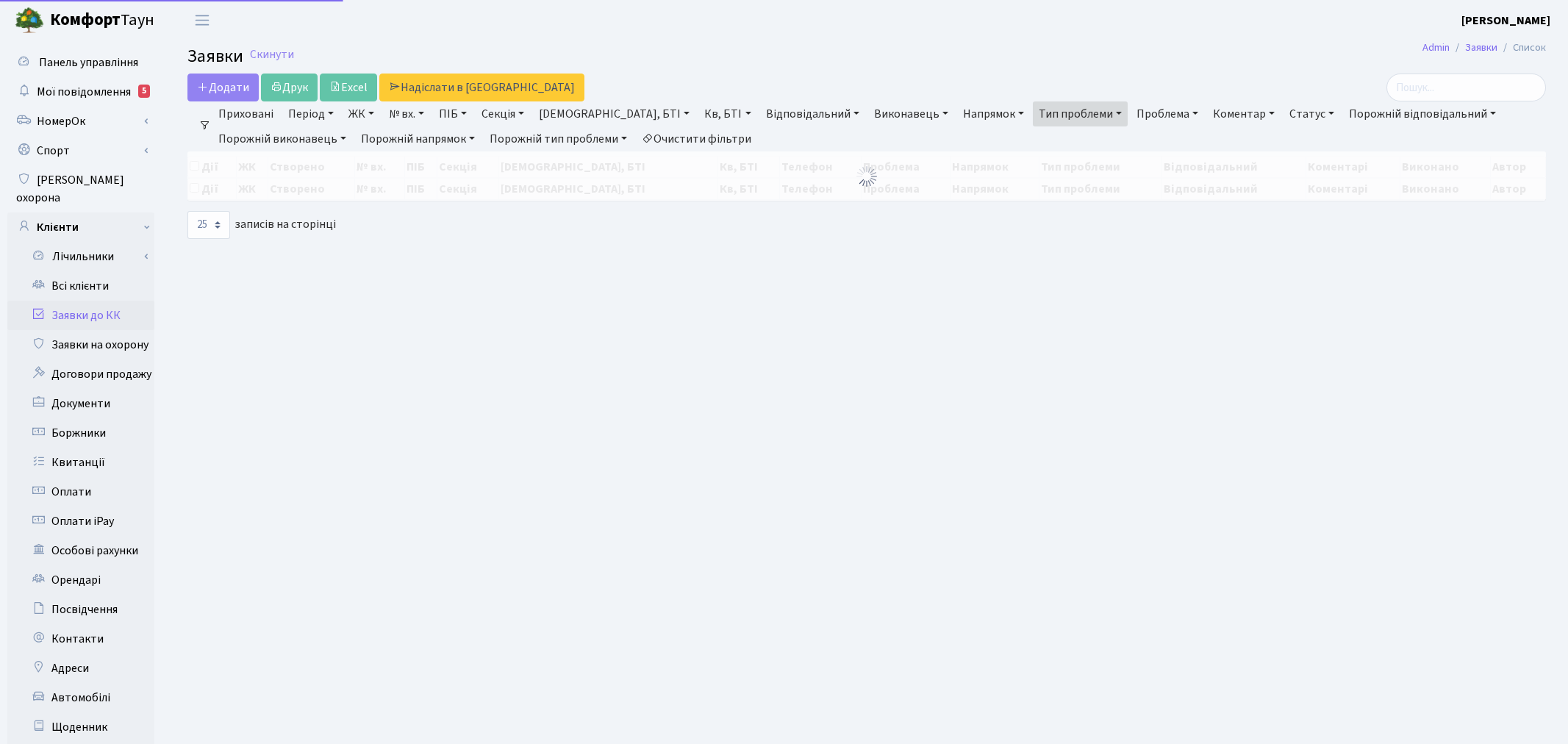
select select "25"
